Goal: Book appointment/travel/reservation

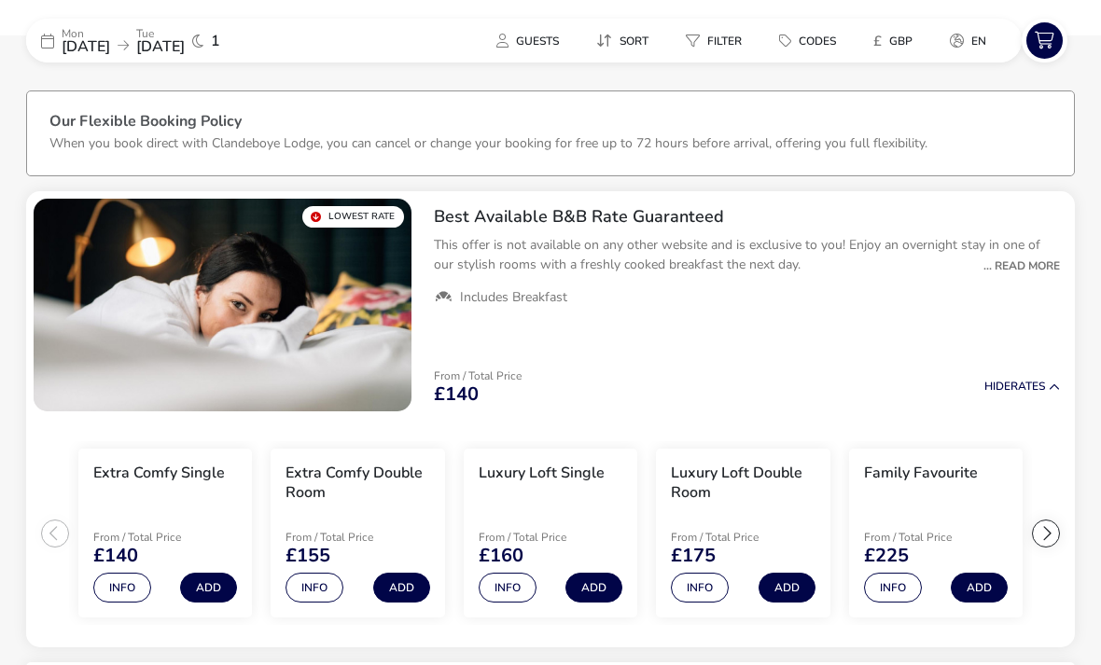
scroll to position [58, 0]
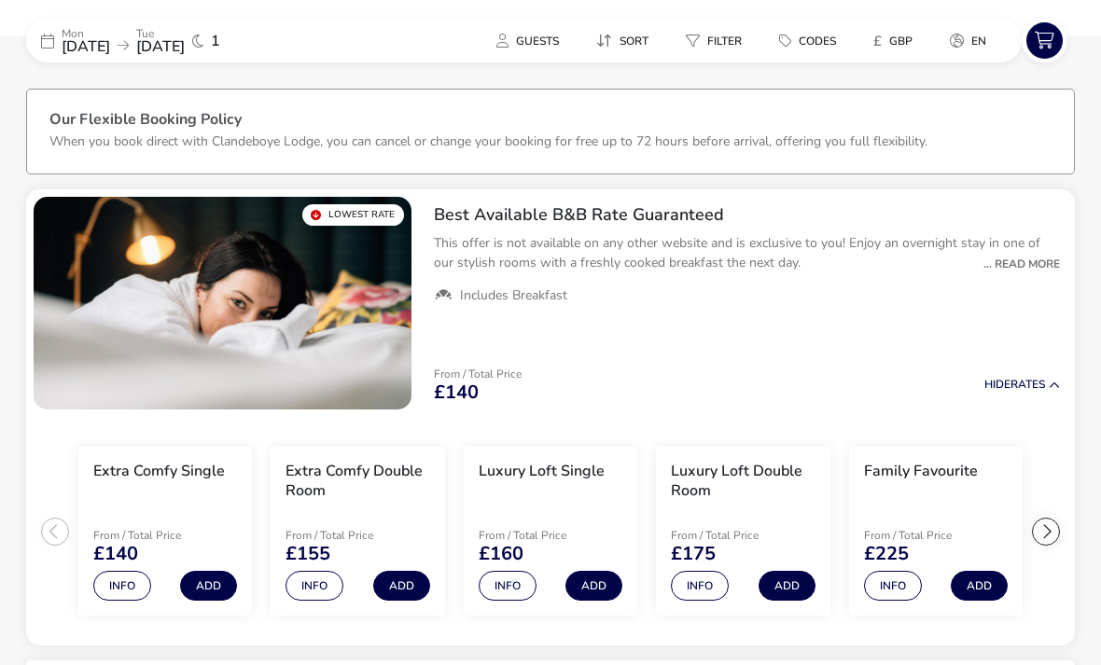
click at [1031, 256] on div "... Read More" at bounding box center [1017, 264] width 86 height 17
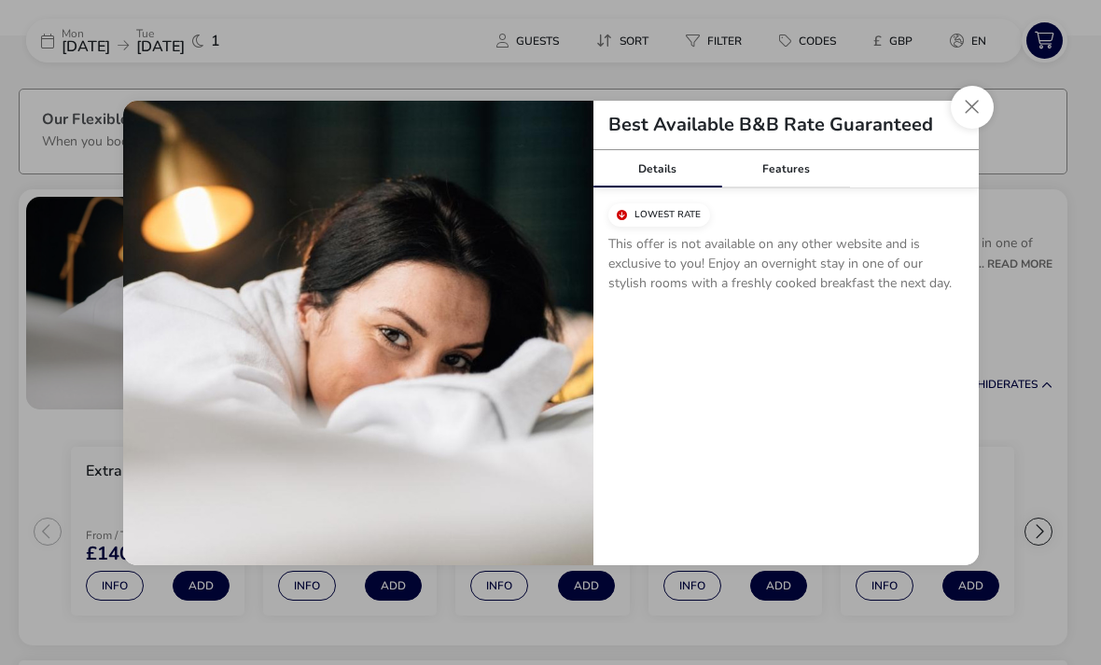
click at [978, 100] on button "Close modal" at bounding box center [971, 107] width 43 height 43
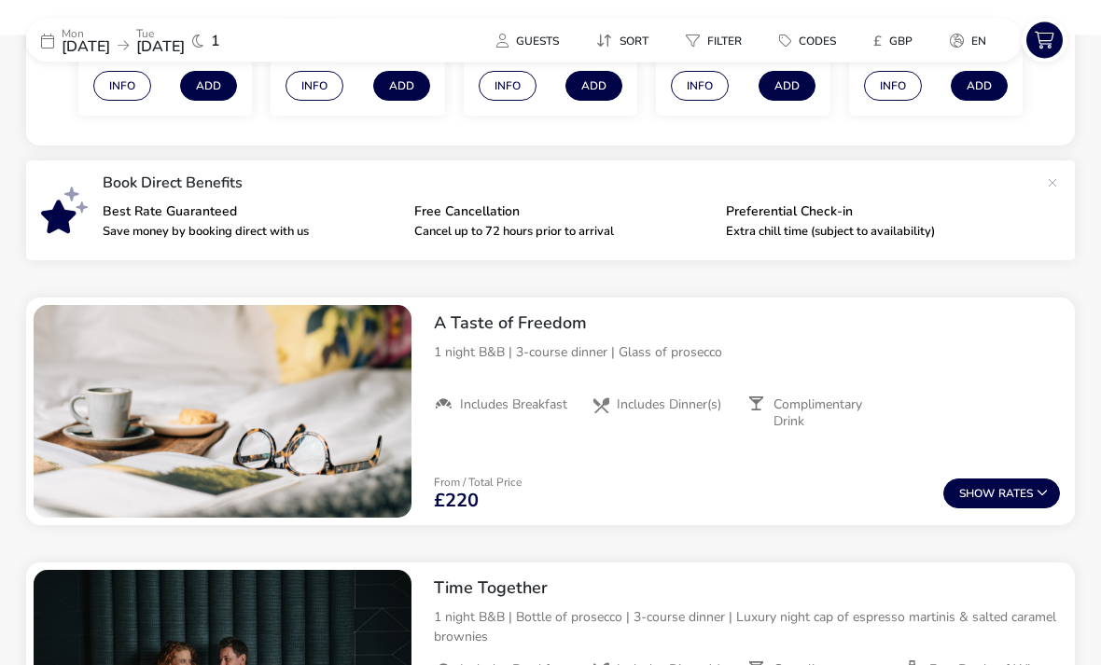
click at [1006, 493] on button "Show Rates" at bounding box center [1001, 494] width 117 height 30
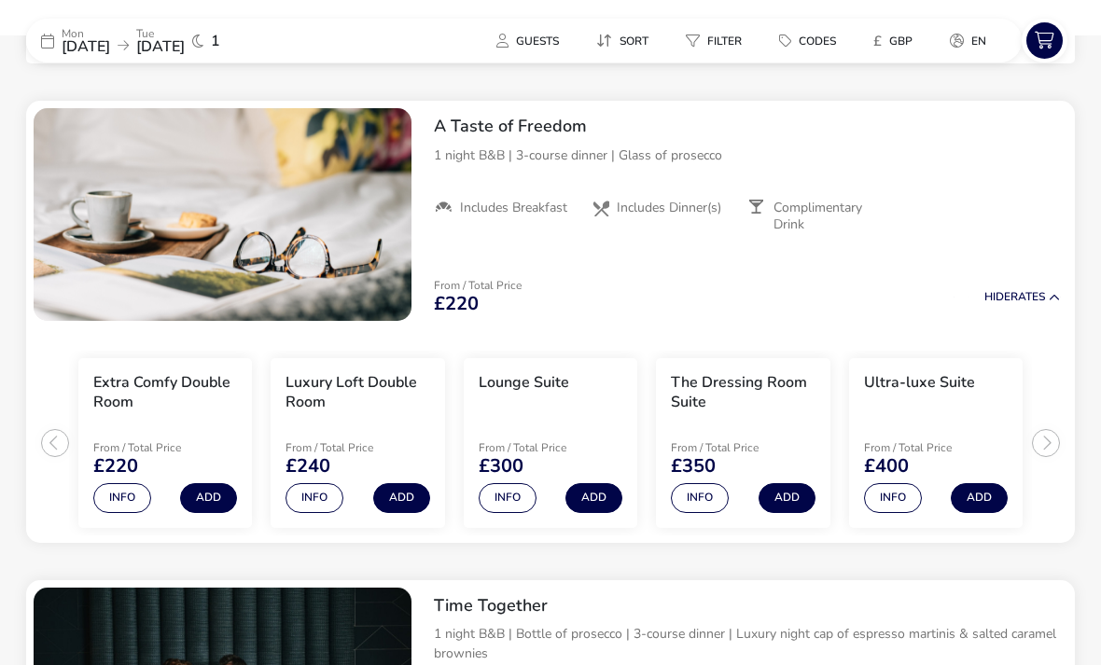
scroll to position [760, 0]
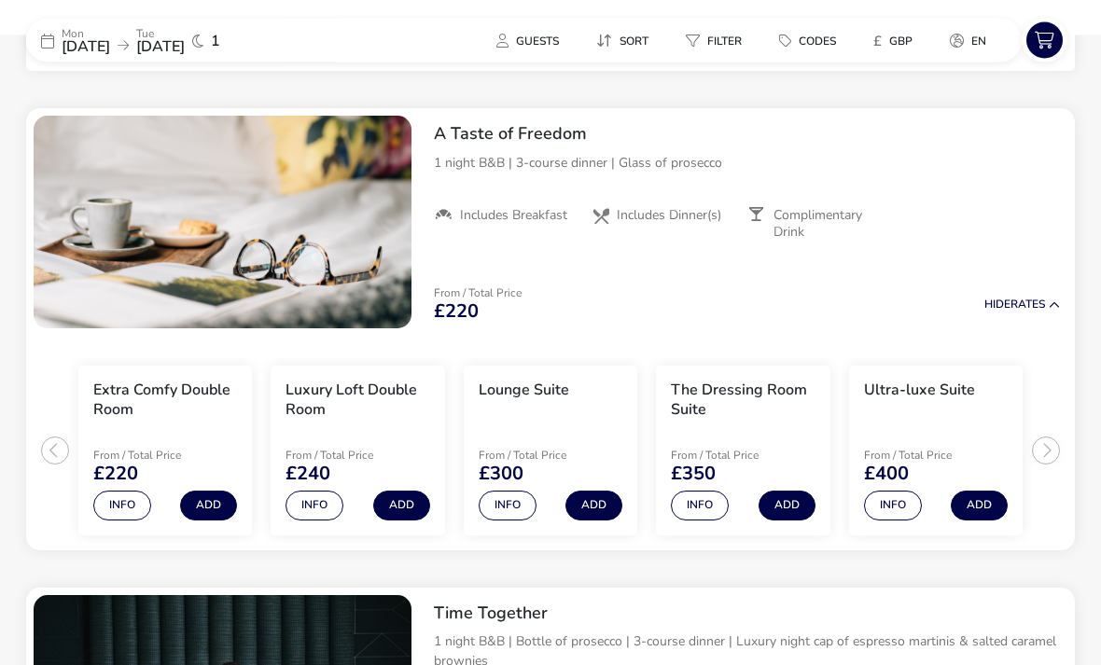
click at [503, 219] on span "Includes Breakfast" at bounding box center [513, 216] width 107 height 17
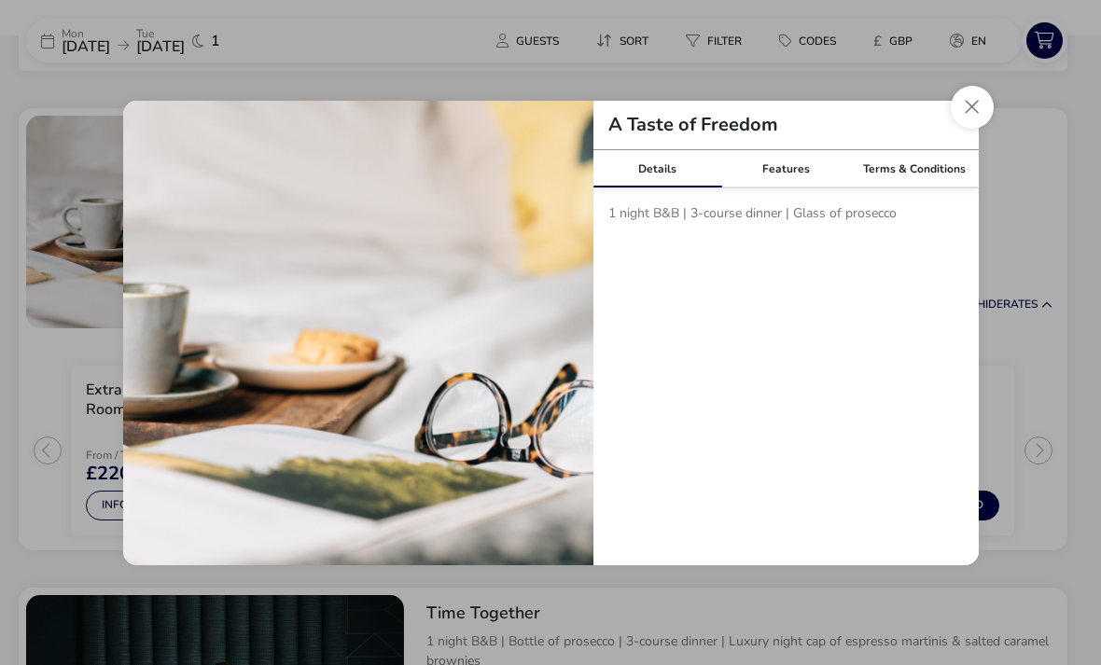
click at [775, 187] on div "Features" at bounding box center [785, 168] width 129 height 37
click at [703, 220] on span "Includes Breakfast" at bounding box center [687, 211] width 107 height 17
click at [928, 187] on div "Terms & Conditions" at bounding box center [914, 168] width 129 height 37
click at [794, 187] on div "Features" at bounding box center [785, 168] width 129 height 37
click at [667, 187] on div "Details" at bounding box center [657, 168] width 129 height 37
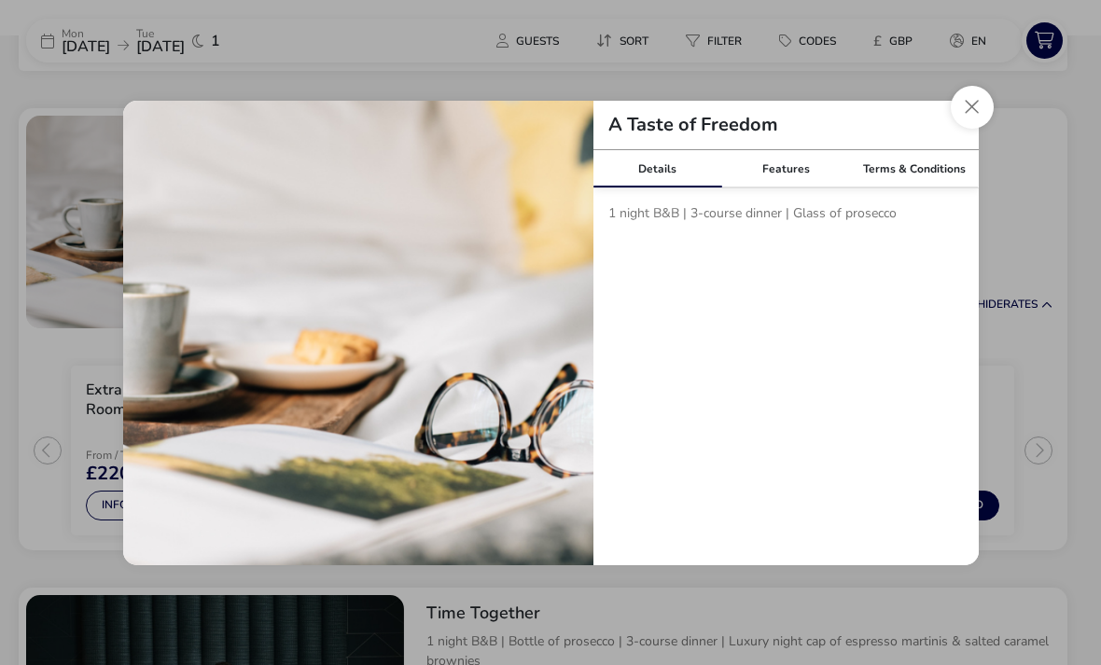
click at [966, 129] on button "Close modal" at bounding box center [971, 107] width 43 height 43
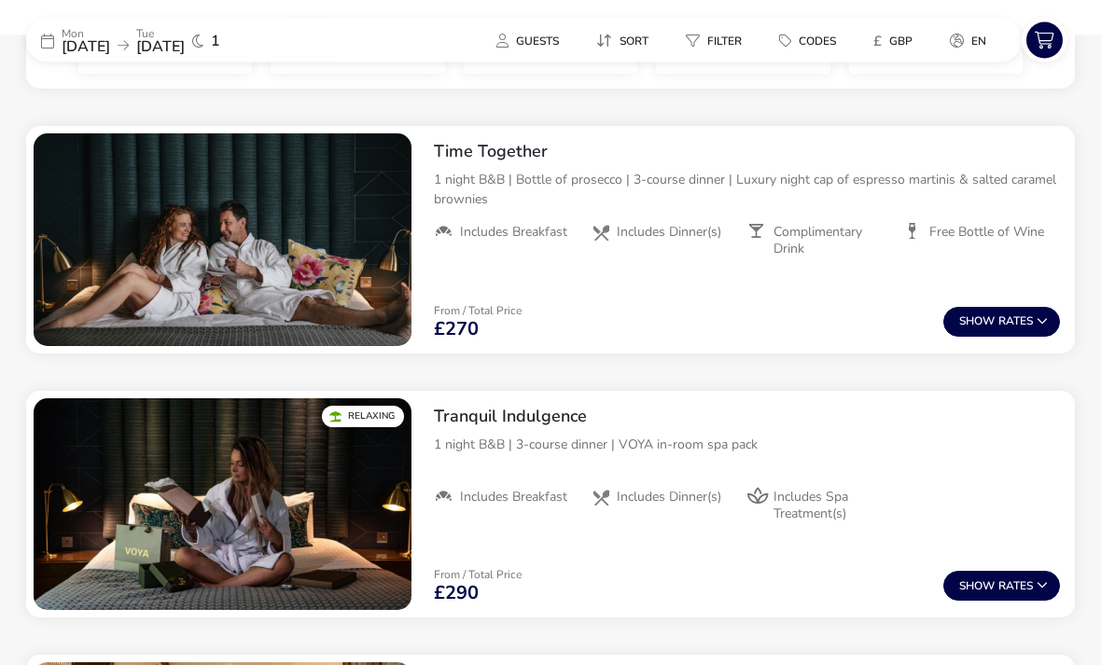
scroll to position [1209, 0]
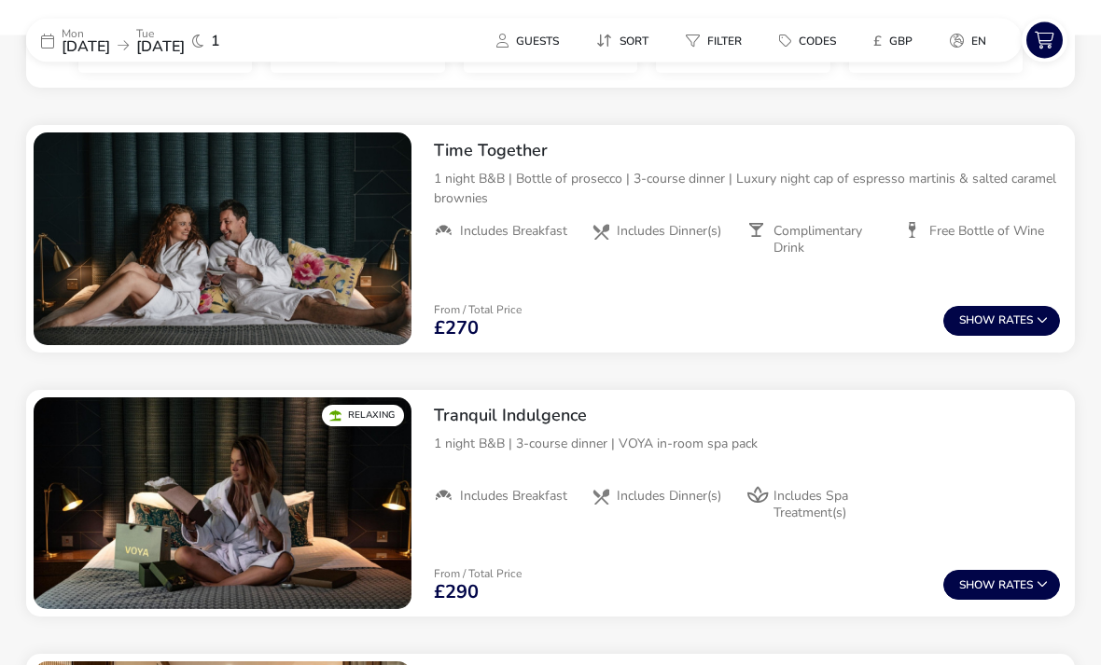
click at [728, 446] on p "1 night B&B | 3-course dinner | VOYA in-room spa pack" at bounding box center [747, 445] width 626 height 20
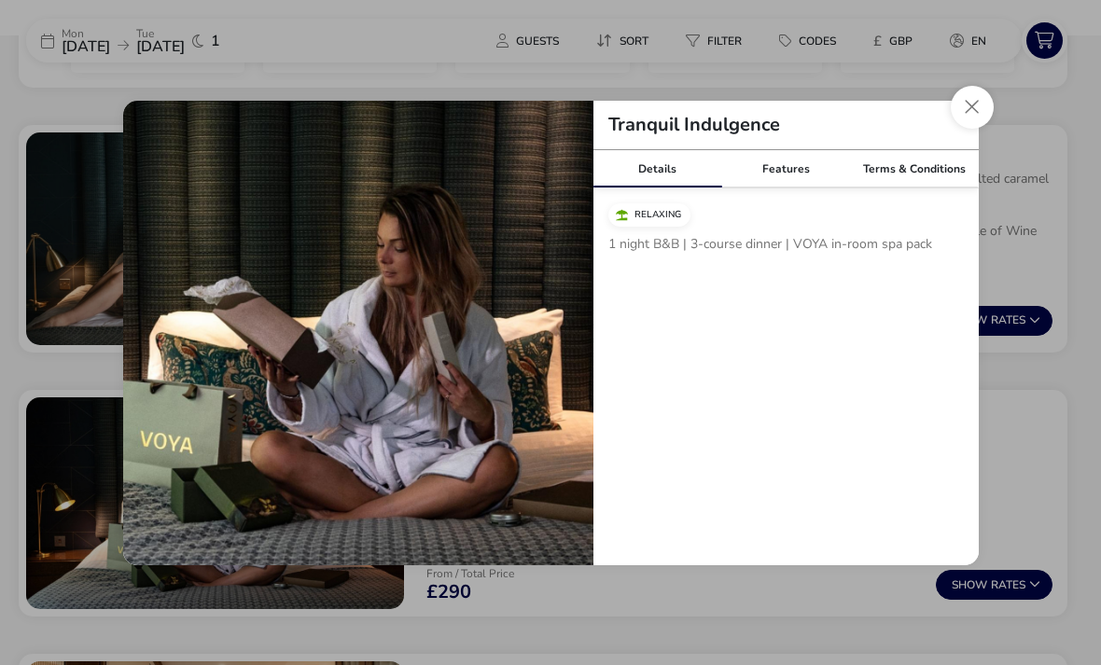
click at [789, 187] on div "Features" at bounding box center [785, 168] width 129 height 37
click at [677, 269] on span "Includes Spa Treatment(s)" at bounding box center [702, 252] width 136 height 34
click at [973, 129] on button "Close modal" at bounding box center [971, 107] width 43 height 43
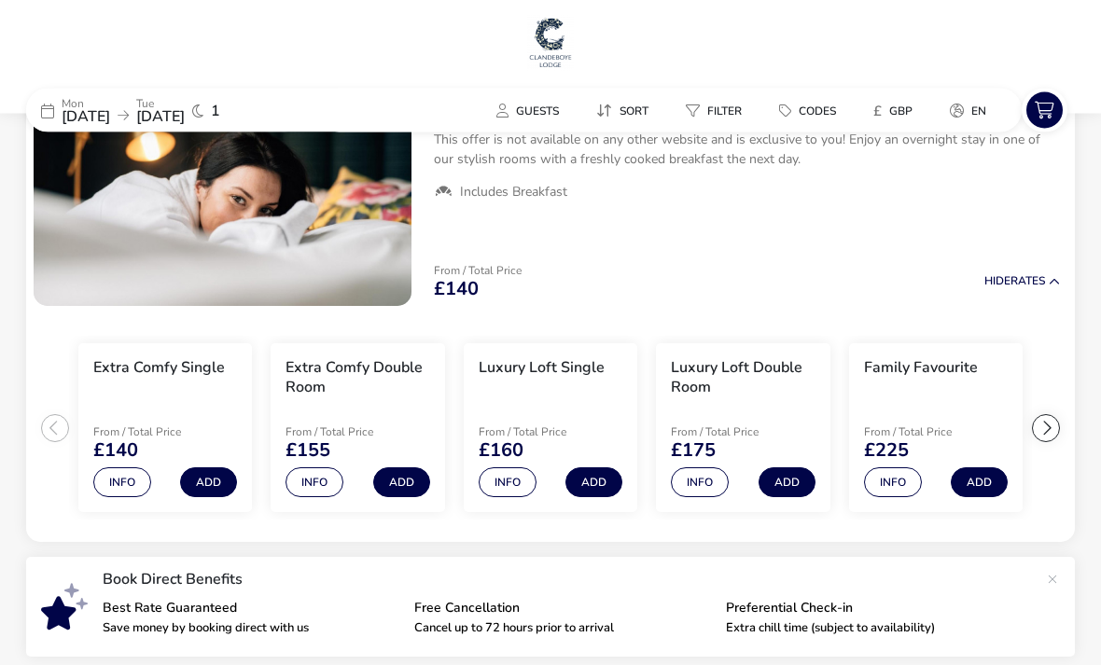
scroll to position [0, 0]
